Goal: Task Accomplishment & Management: Manage account settings

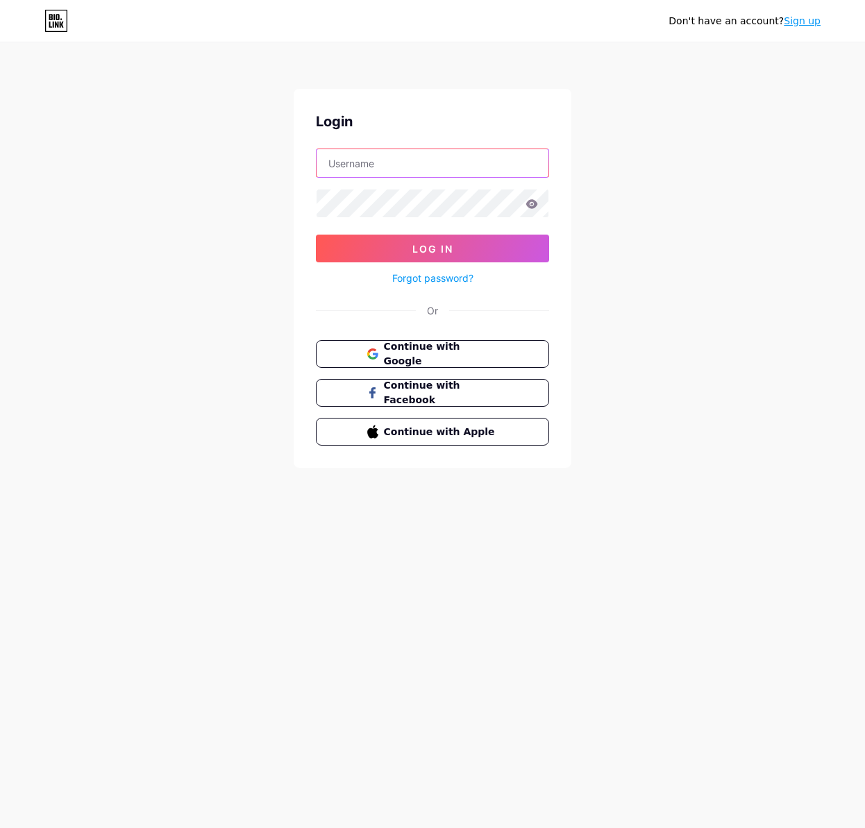
click at [410, 165] on input "text" at bounding box center [433, 163] width 232 height 28
type input "PadelClassics"
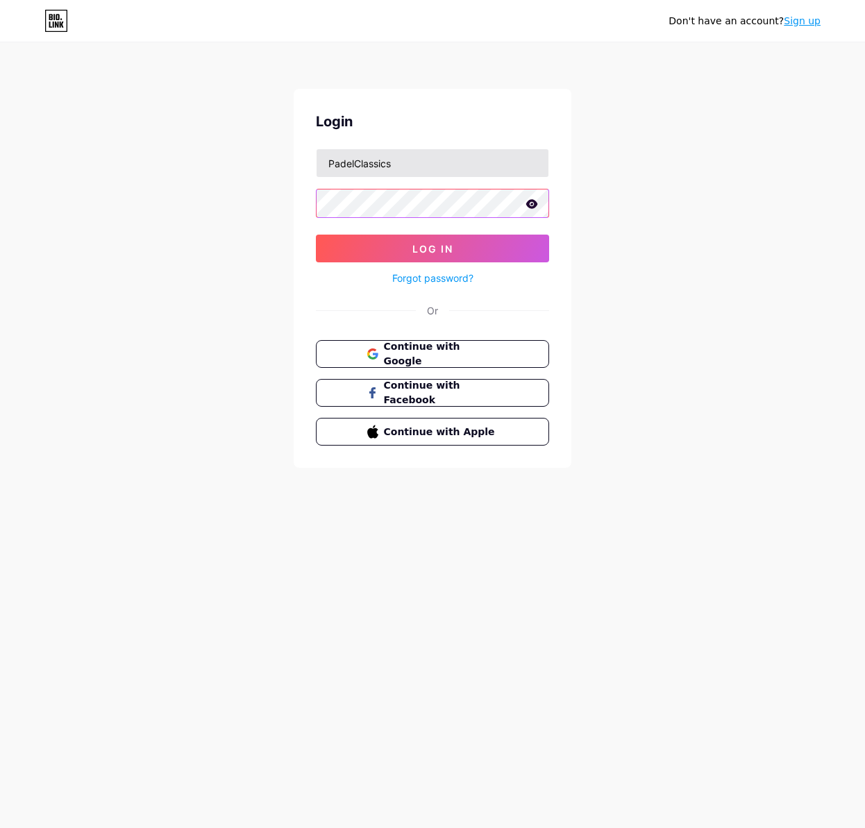
click at [316, 235] on button "Log In" at bounding box center [432, 249] width 233 height 28
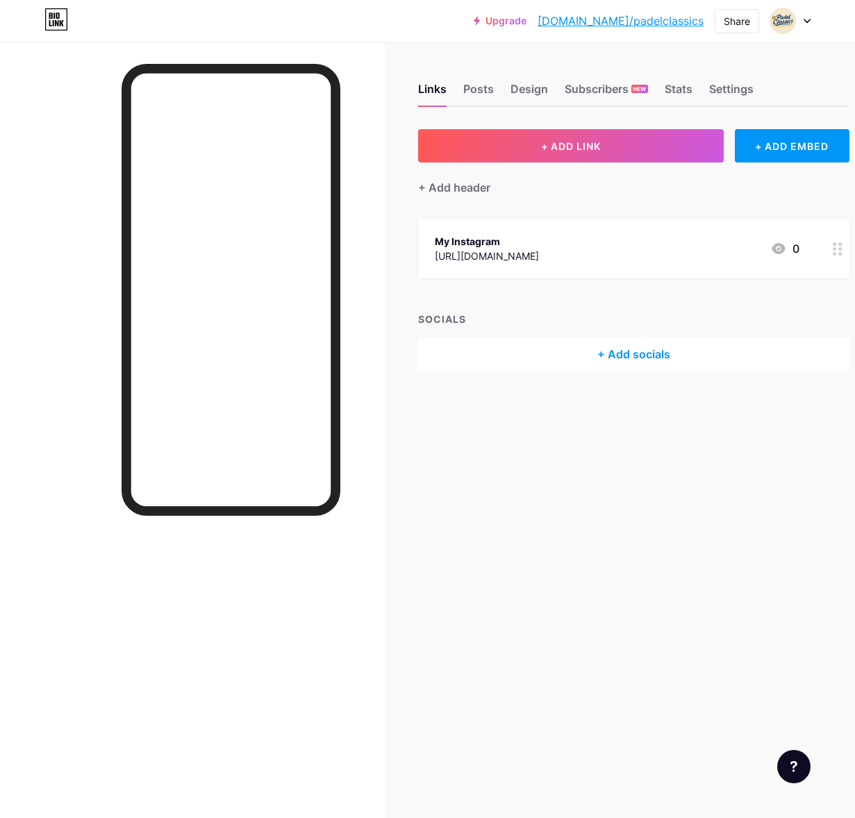
click at [807, 23] on icon at bounding box center [806, 21] width 7 height 5
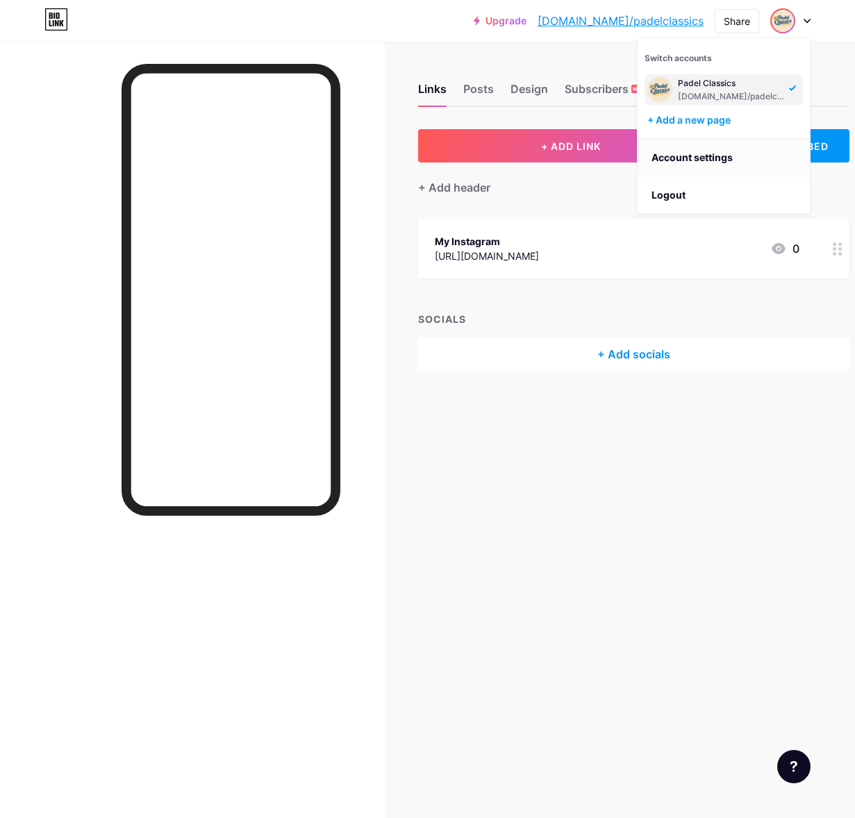
click at [698, 163] on link "Account settings" at bounding box center [723, 157] width 172 height 37
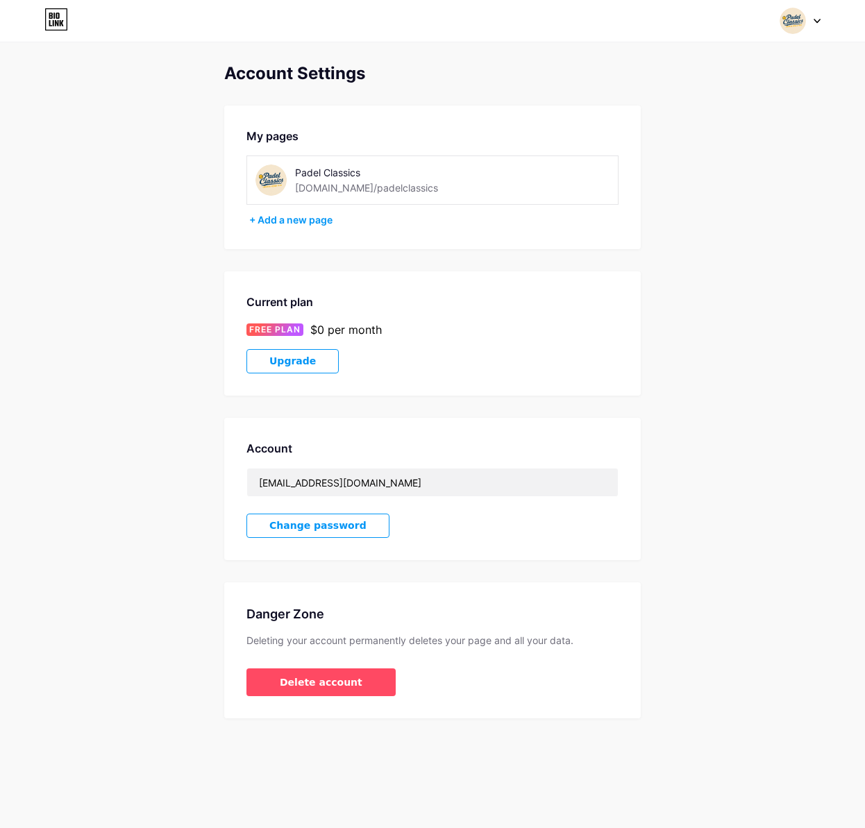
click at [328, 528] on span "Change password" at bounding box center [317, 526] width 97 height 12
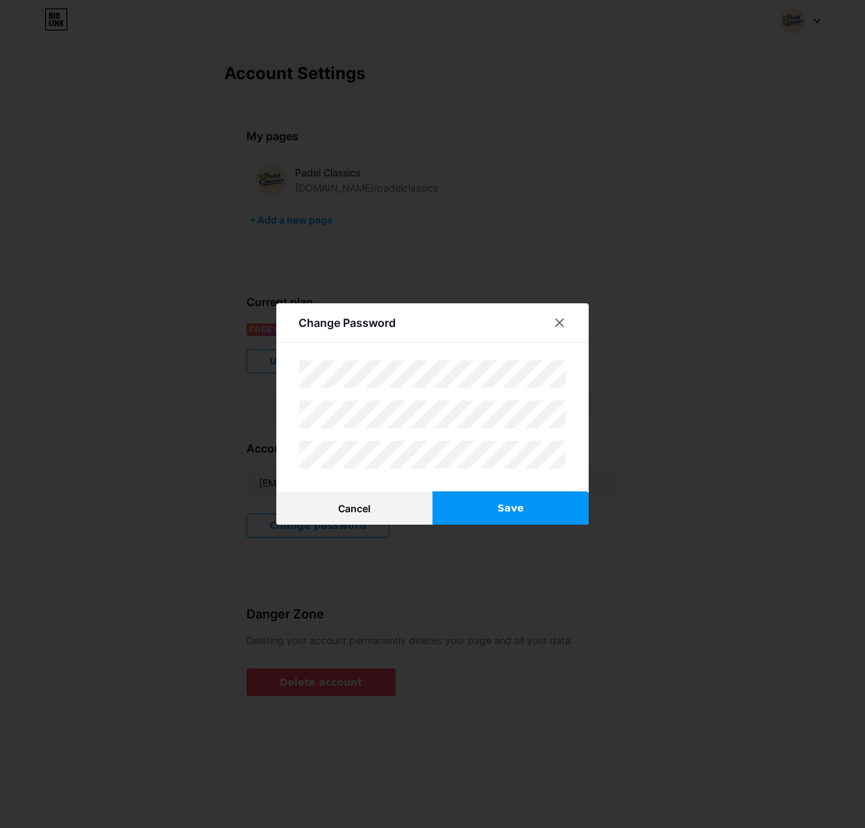
click at [504, 504] on span "Save" at bounding box center [510, 508] width 26 height 15
click at [504, 499] on button "Save" at bounding box center [511, 508] width 156 height 33
click at [520, 510] on button "Save" at bounding box center [511, 508] width 156 height 33
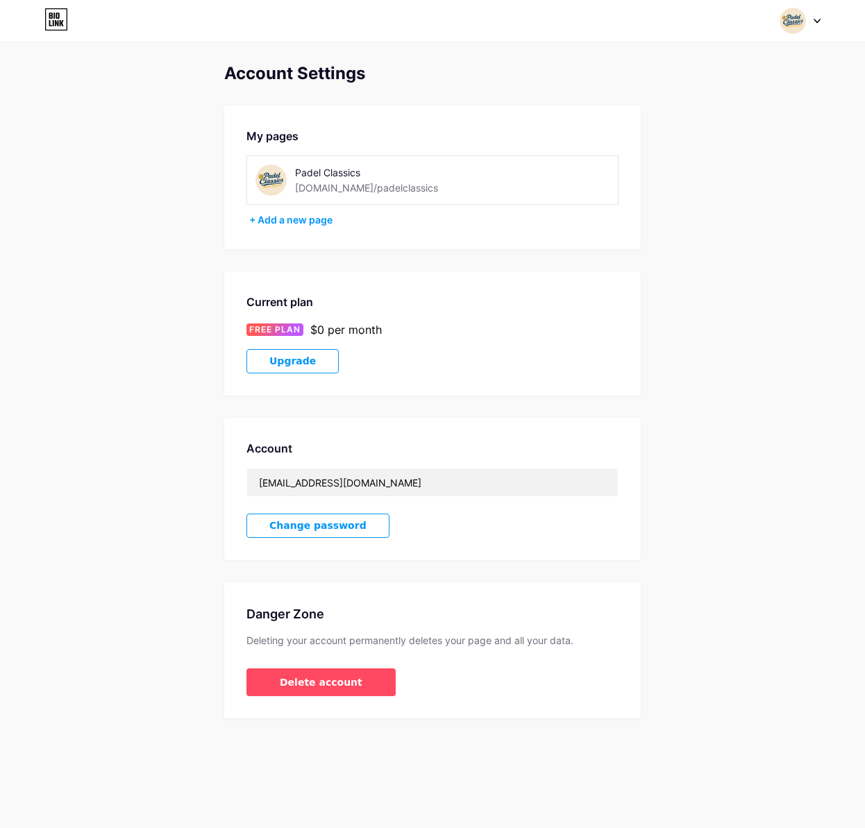
click at [785, 25] on img at bounding box center [793, 21] width 26 height 26
click at [692, 151] on link "Dashboard" at bounding box center [734, 157] width 172 height 37
